Goal: Complete application form

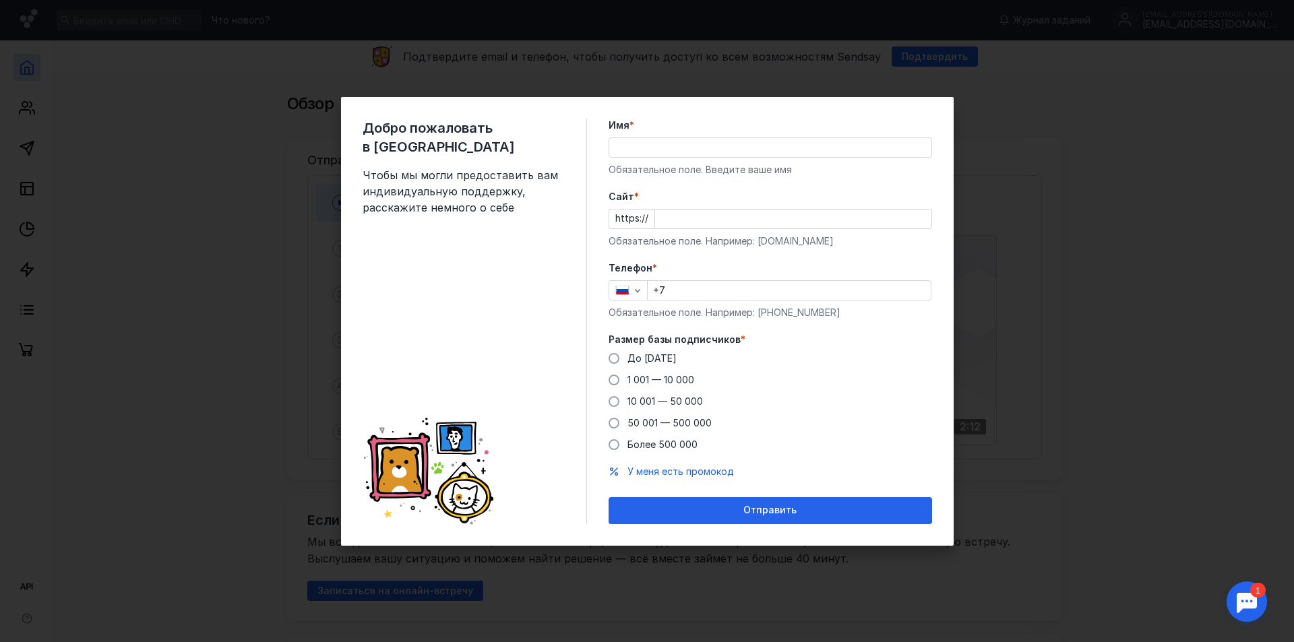
click at [693, 142] on input "Имя *" at bounding box center [770, 147] width 322 height 19
type input "[PERSON_NAME]"
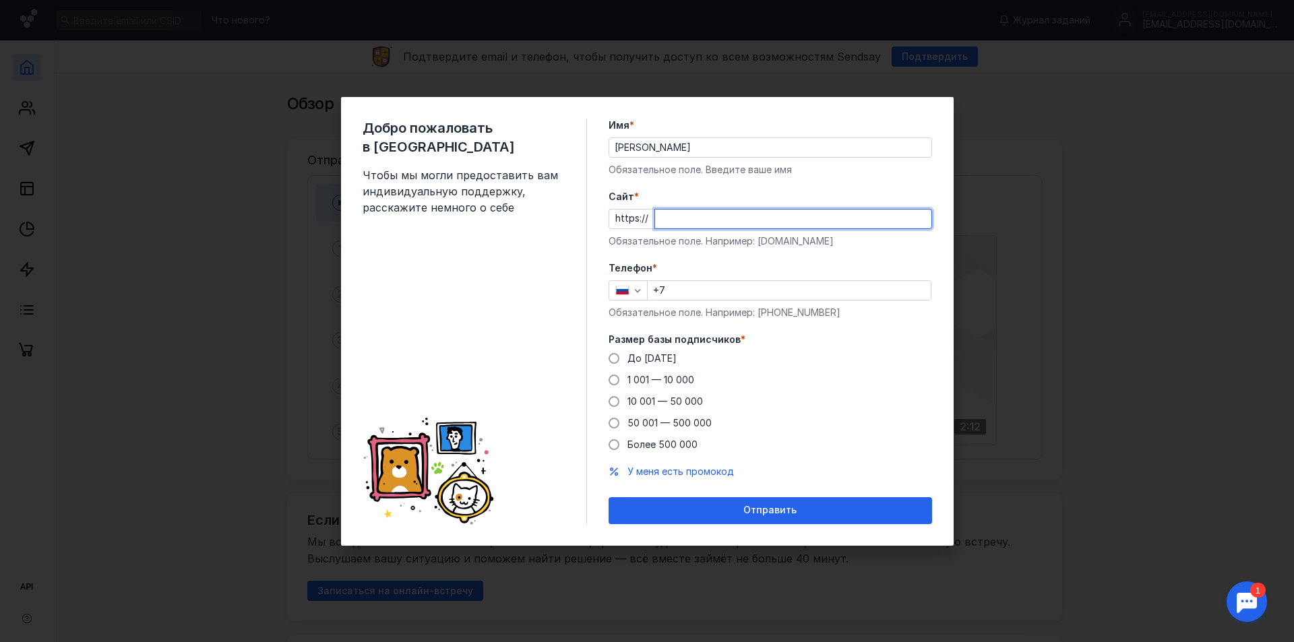
click at [693, 221] on input "Cайт *" at bounding box center [793, 219] width 276 height 19
click at [1213, 159] on div "Добро пожаловать в Sendsay Чтобы мы могли предоставить вам индивидуальную подде…" at bounding box center [647, 321] width 1294 height 642
click at [1136, 162] on div "Добро пожаловать в Sendsay Чтобы мы могли предоставить вам индивидуальную подде…" at bounding box center [647, 321] width 1294 height 642
click at [1142, 158] on div "Добро пожаловать в Sendsay Чтобы мы могли предоставить вам индивидуальную подде…" at bounding box center [647, 321] width 1294 height 642
click at [1143, 158] on div "Добро пожаловать в Sendsay Чтобы мы могли предоставить вам индивидуальную подде…" at bounding box center [647, 321] width 1294 height 642
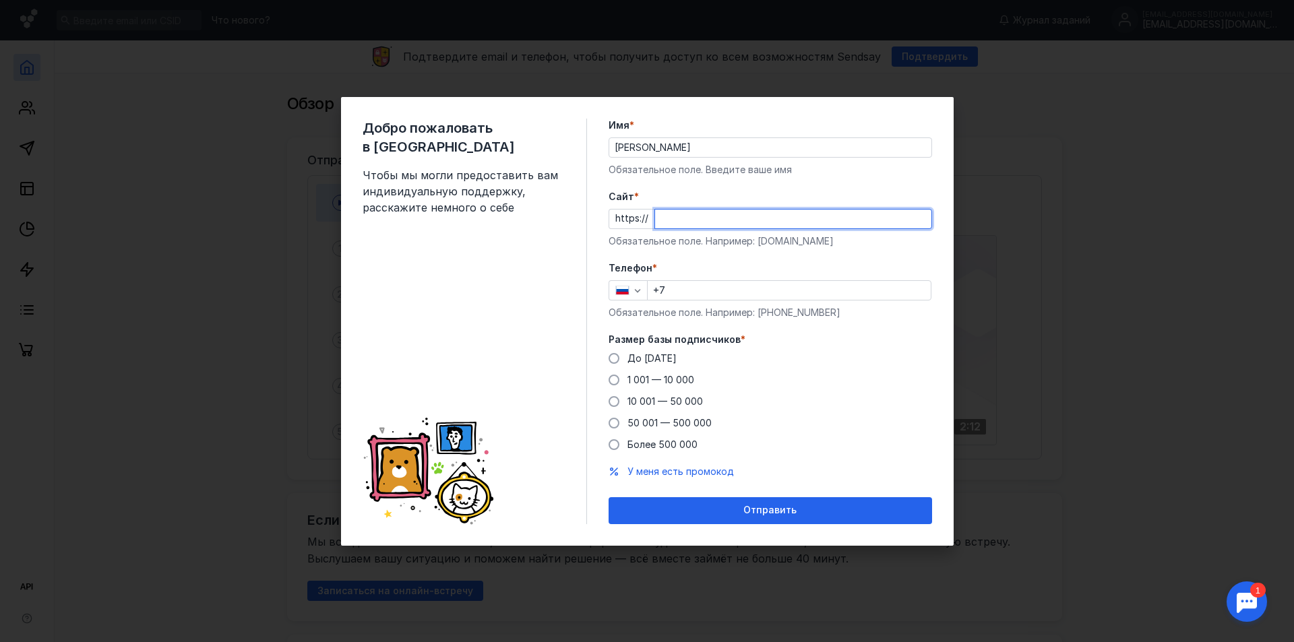
click at [1166, 154] on div "Добро пожаловать в Sendsay Чтобы мы могли предоставить вам индивидуальную подде…" at bounding box center [647, 321] width 1294 height 642
click at [1165, 155] on div "Добро пожаловать в Sendsay Чтобы мы могли предоставить вам индивидуальную подде…" at bounding box center [647, 321] width 1294 height 642
drag, startPoint x: 124, startPoint y: 228, endPoint x: 96, endPoint y: 0, distance: 230.2
click at [125, 227] on div "Добро пожаловать в Sendsay Чтобы мы могли предоставить вам индивидуальную подде…" at bounding box center [647, 321] width 1294 height 642
